Goal: Information Seeking & Learning: Learn about a topic

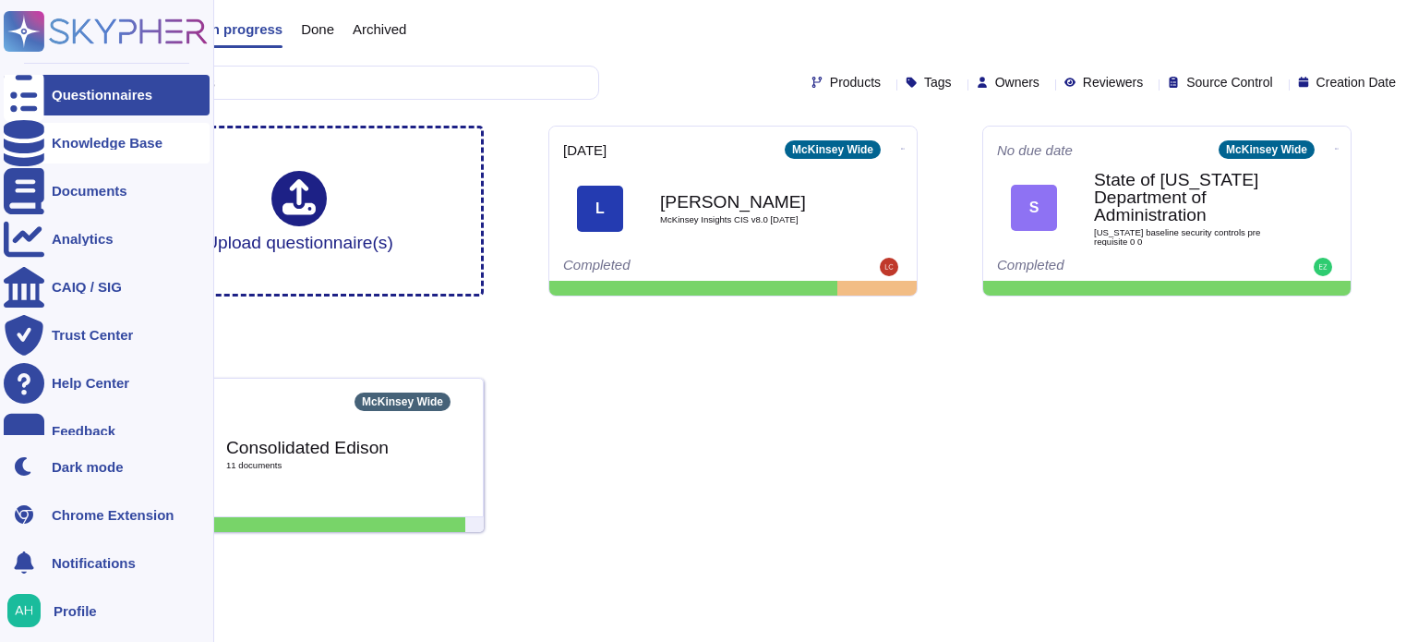
click at [60, 140] on div "Knowledge Base" at bounding box center [107, 143] width 111 height 14
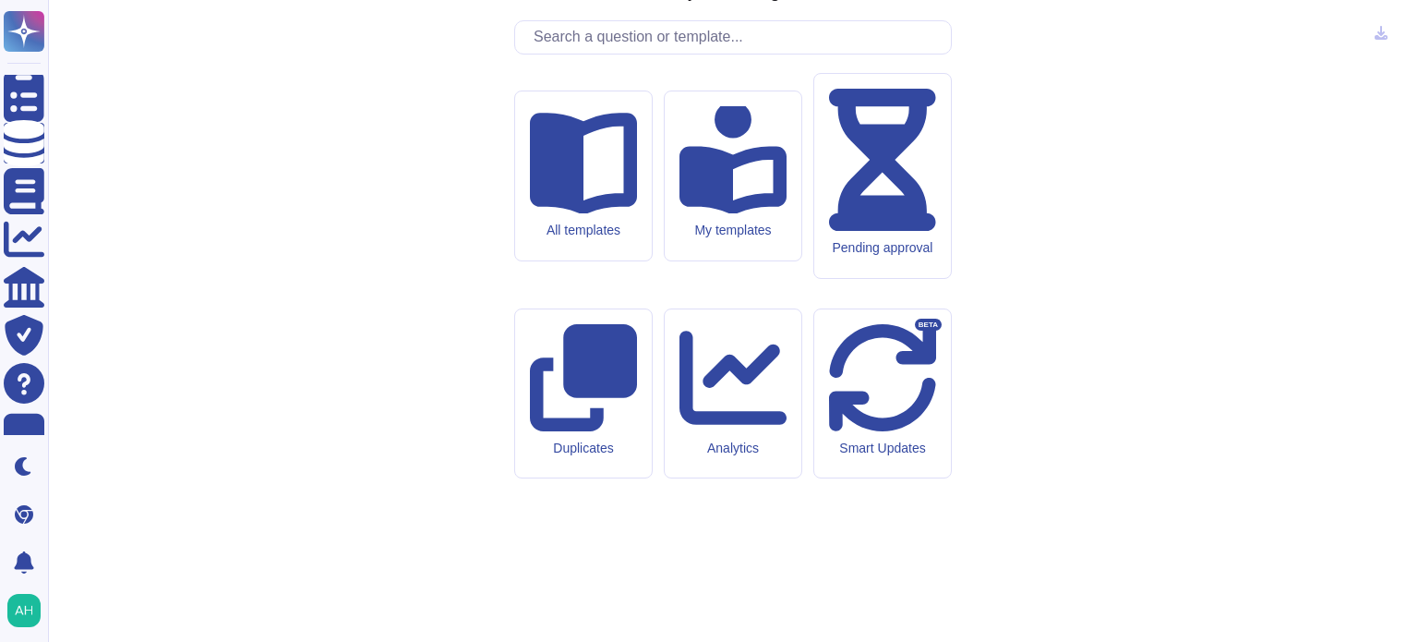
click at [583, 171] on div "McKinsey Security knowledge base All templates My templates Pending approval Du…" at bounding box center [733, 321] width 1341 height 612
click at [583, 54] on input "text" at bounding box center [737, 37] width 427 height 32
